Goal: Transaction & Acquisition: Subscribe to service/newsletter

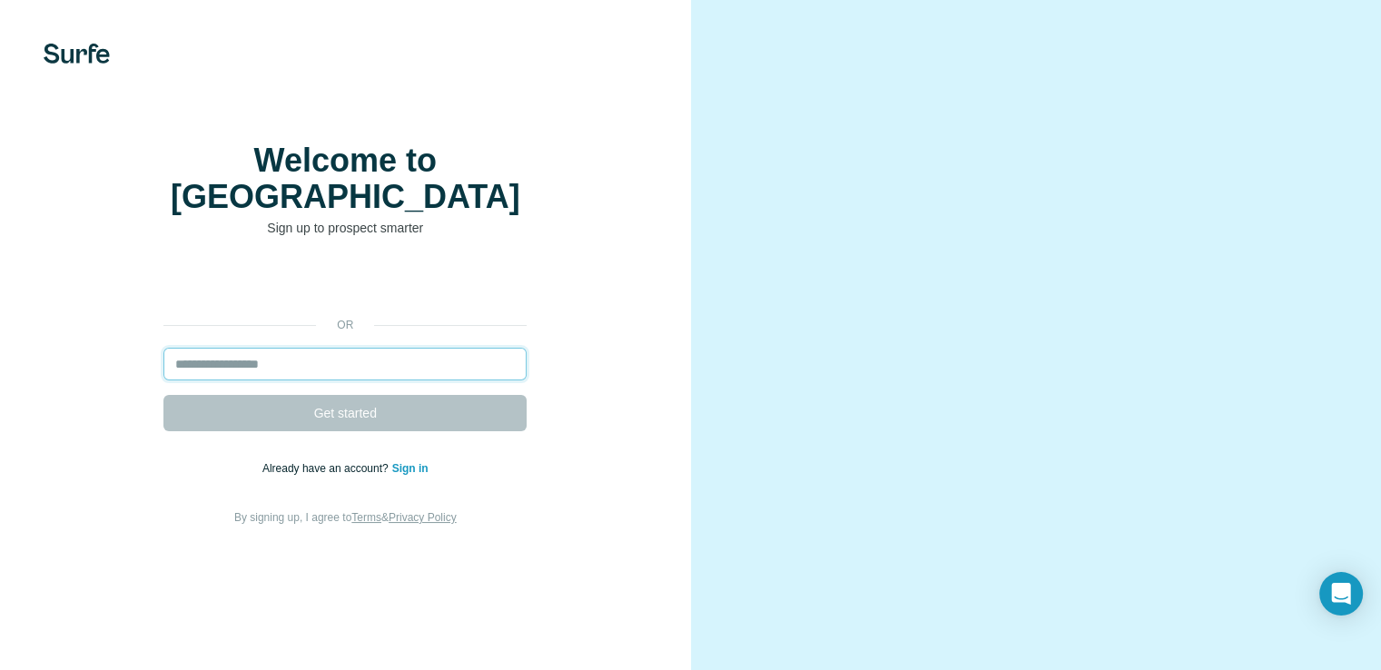
click at [329, 380] on input "email" at bounding box center [344, 364] width 363 height 33
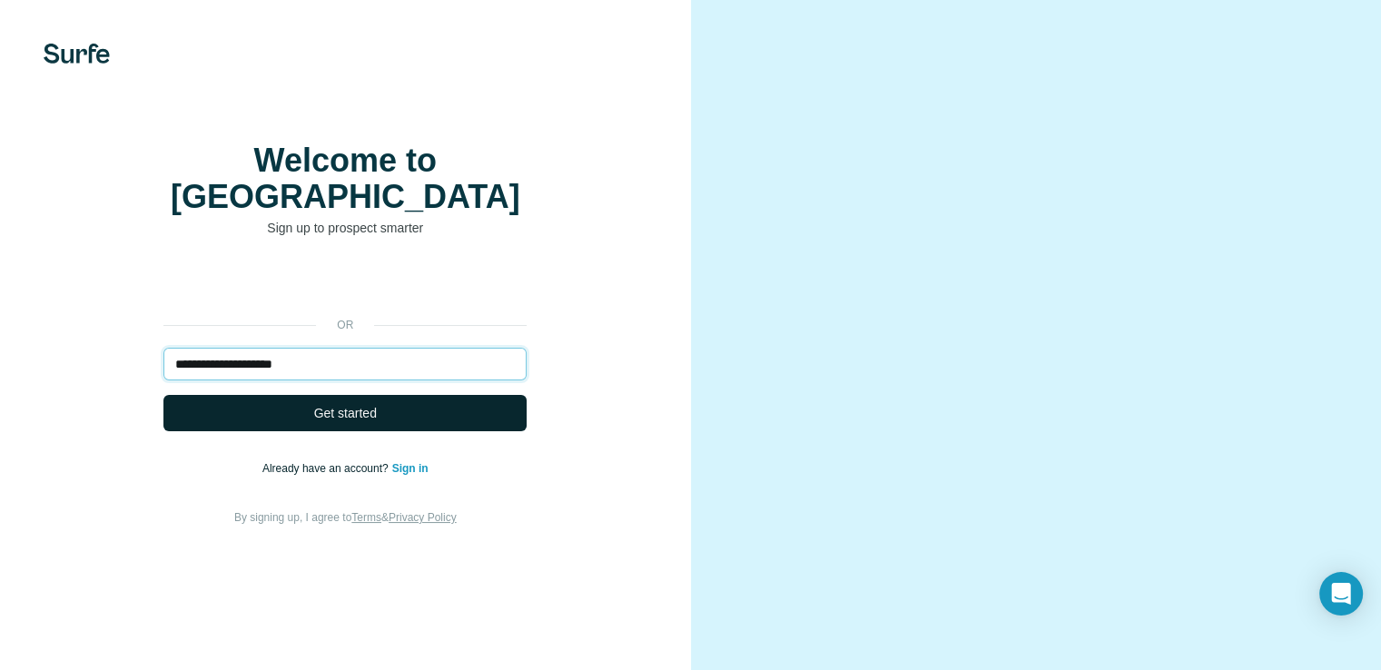
type input "**********"
click at [318, 421] on button "Get started" at bounding box center [344, 413] width 363 height 36
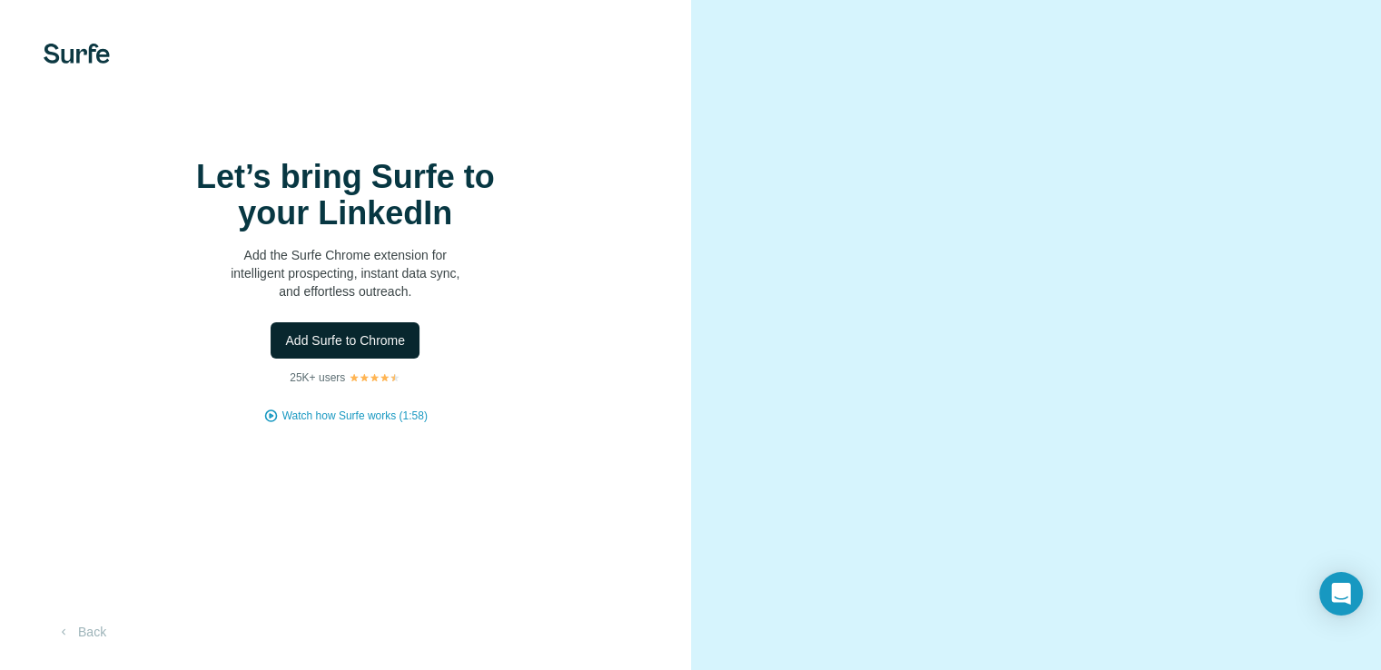
click at [349, 349] on span "Add Surfe to Chrome" at bounding box center [345, 340] width 120 height 18
click at [334, 331] on span "Add Surfe to Chrome" at bounding box center [345, 340] width 120 height 18
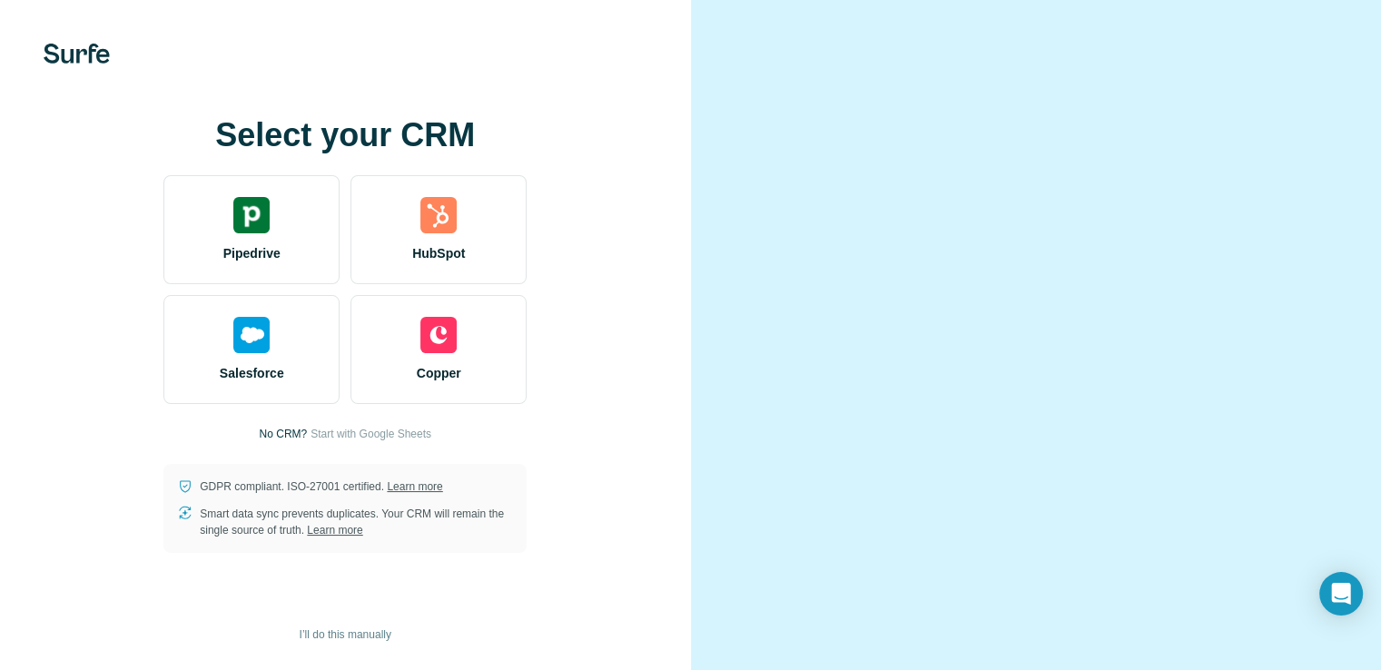
click at [1060, 482] on video at bounding box center [1036, 335] width 589 height 294
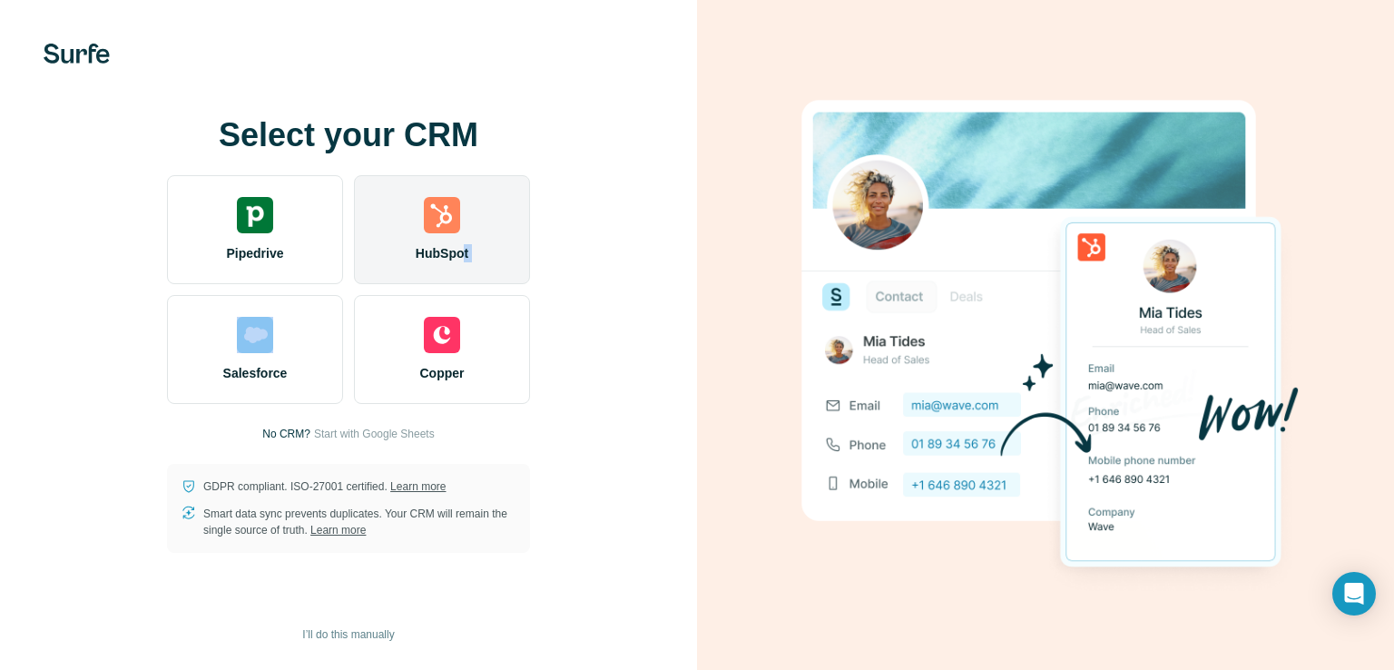
drag, startPoint x: 359, startPoint y: 301, endPoint x: 479, endPoint y: 259, distance: 127.2
click at [472, 262] on div "Pipedrive HubSpot Salesforce Copper" at bounding box center [348, 289] width 363 height 229
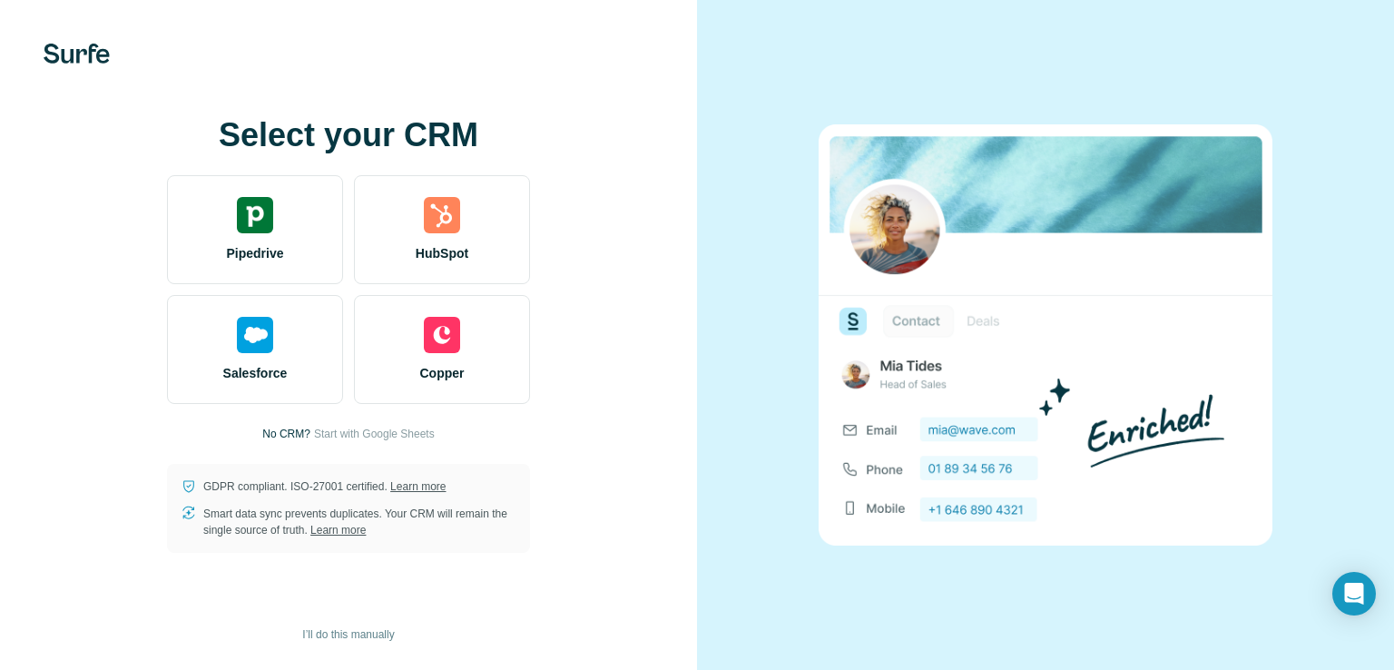
click at [654, 378] on div "Select your CRM Pipedrive HubSpot Salesforce Copper No CRM? Start with Google S…" at bounding box center [348, 335] width 624 height 436
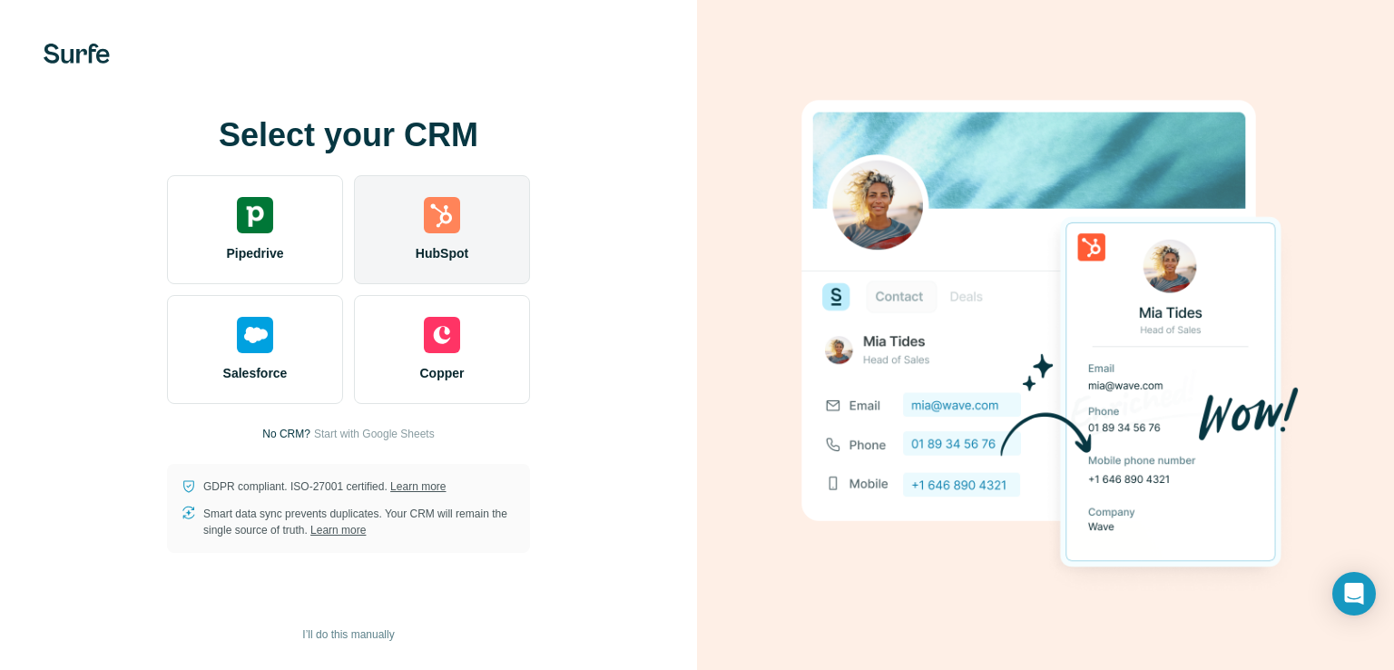
click at [389, 273] on div "HubSpot" at bounding box center [442, 229] width 176 height 109
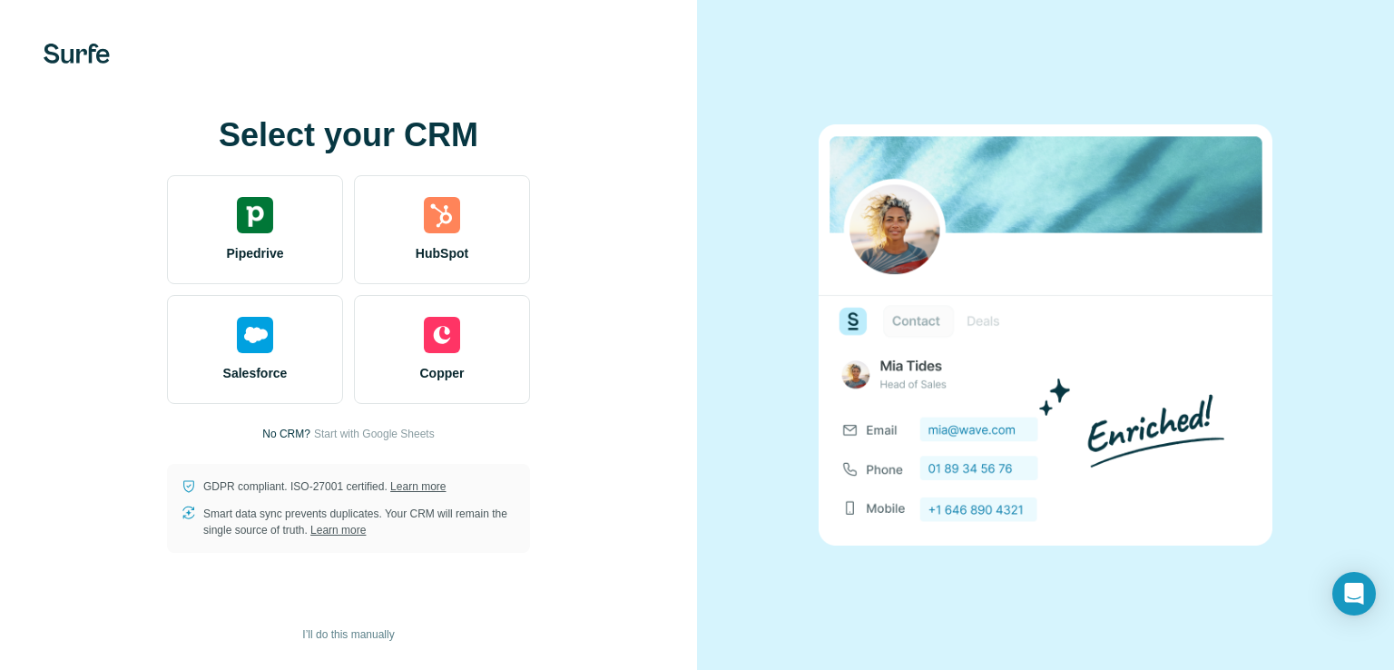
click at [859, 631] on div at bounding box center [1045, 335] width 697 height 670
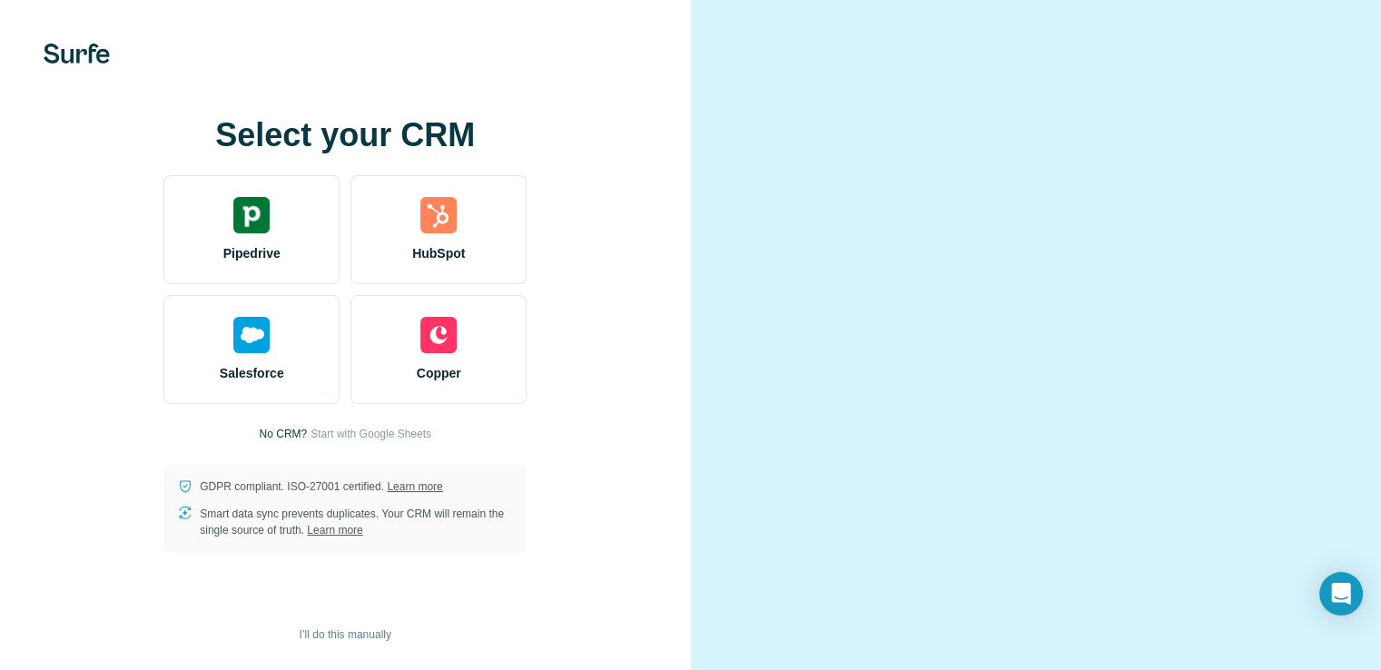
click at [860, 482] on video at bounding box center [1036, 335] width 589 height 294
